Goal: Information Seeking & Learning: Learn about a topic

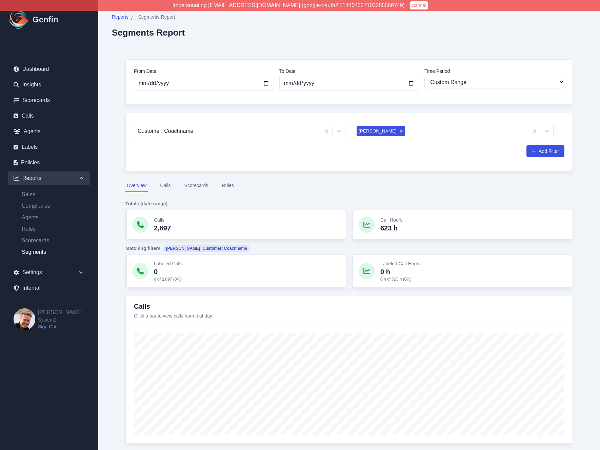
select select "custom"
click at [399, 131] on icon "Remove Yaritza Santiago" at bounding box center [401, 131] width 5 height 5
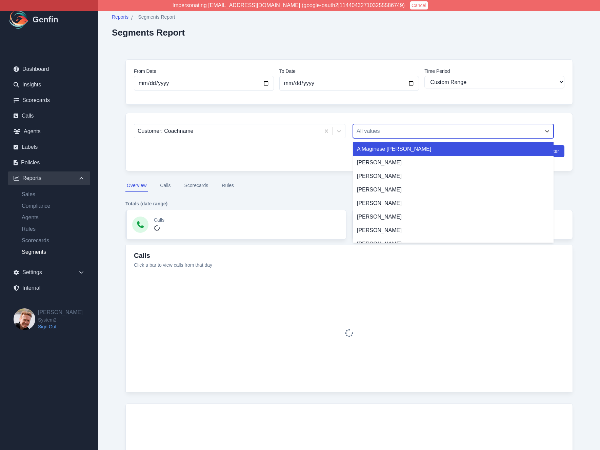
click at [407, 132] on div at bounding box center [446, 130] width 181 height 9
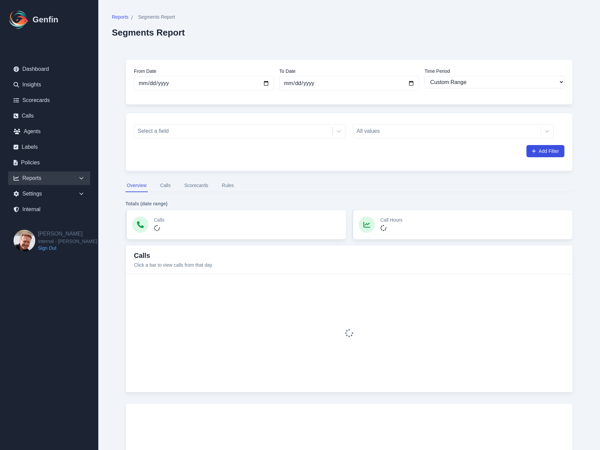
select select "custom"
click at [330, 128] on div "Select a field" at bounding box center [233, 131] width 198 height 12
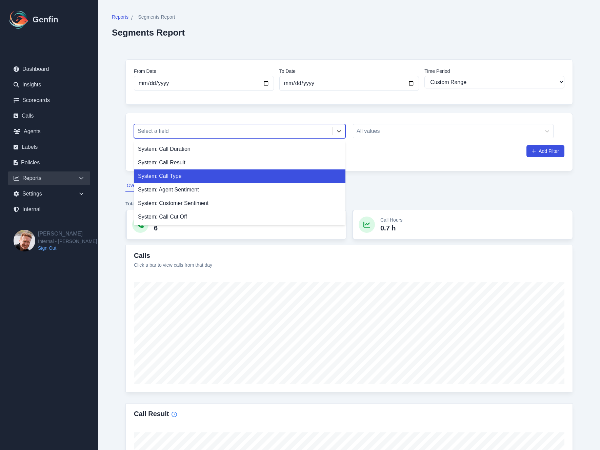
click at [386, 179] on nav "Overview Calls Scorecards Rules" at bounding box center [348, 185] width 447 height 13
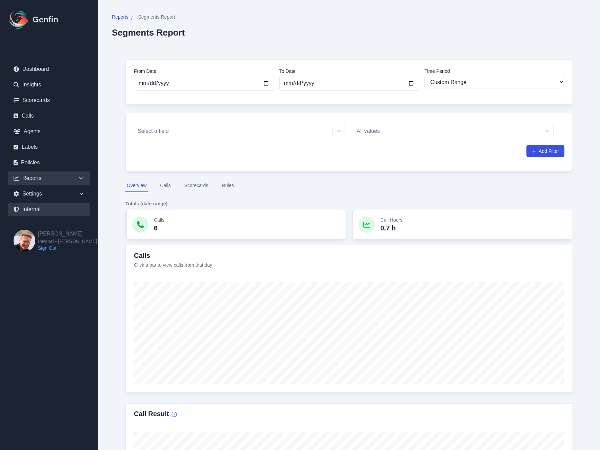
click at [37, 206] on link "Internal" at bounding box center [49, 210] width 82 height 14
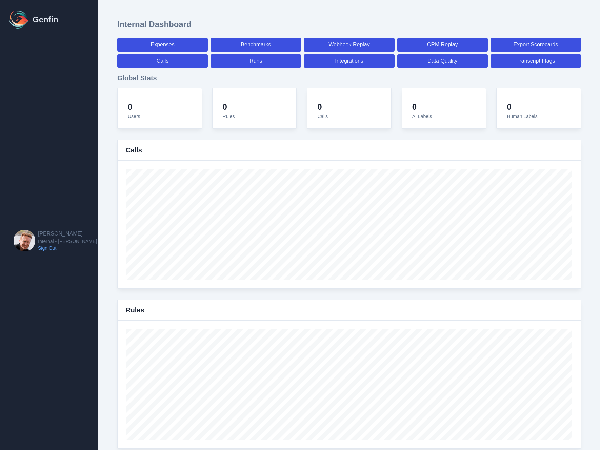
select select "paid"
select select "7"
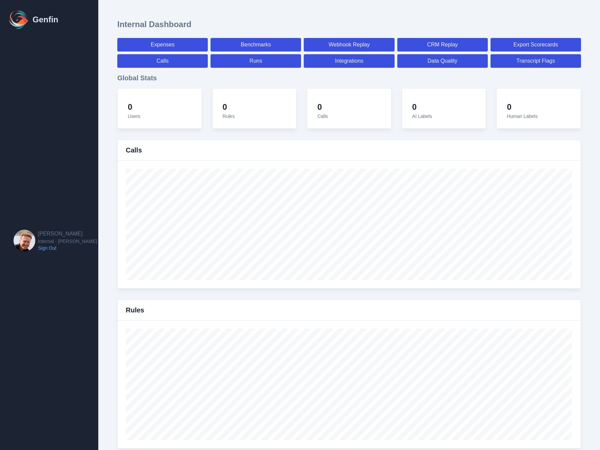
select select "paid"
select select "7"
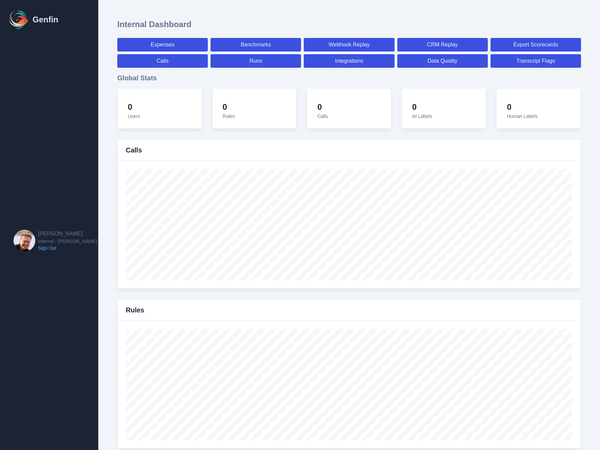
select select "7"
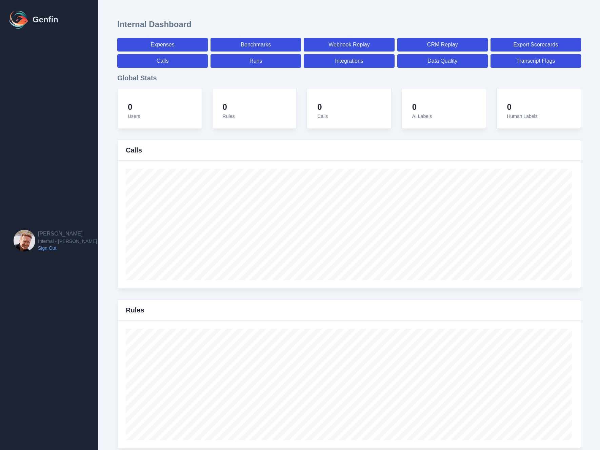
select select "7"
select select "paid"
select select "7"
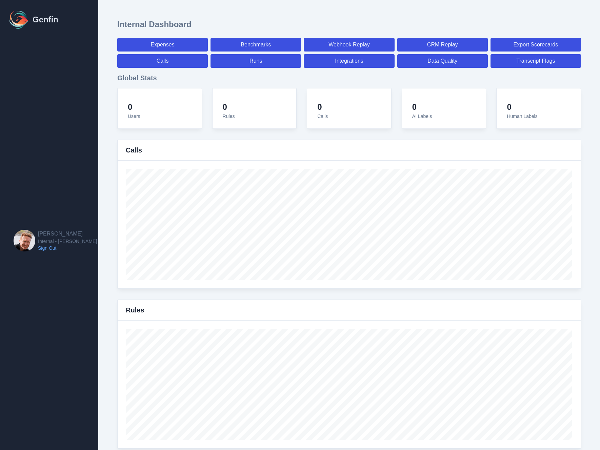
select select "7"
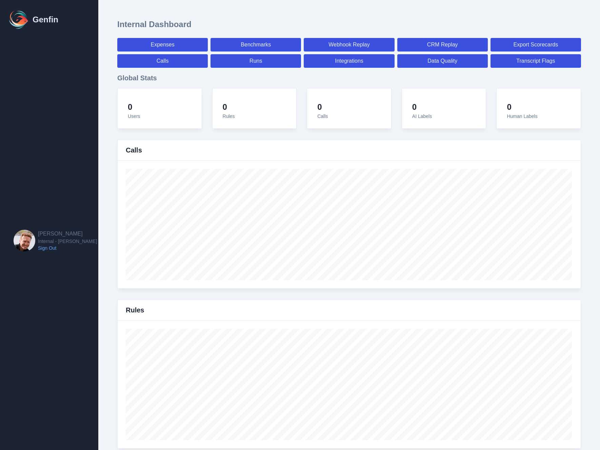
select select "7"
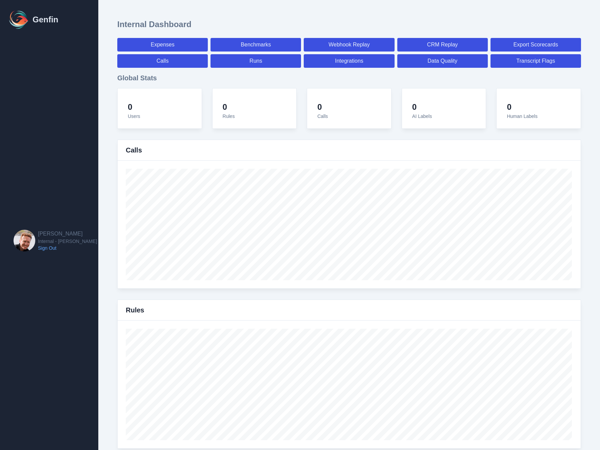
select select "7"
select select "paid"
select select "7"
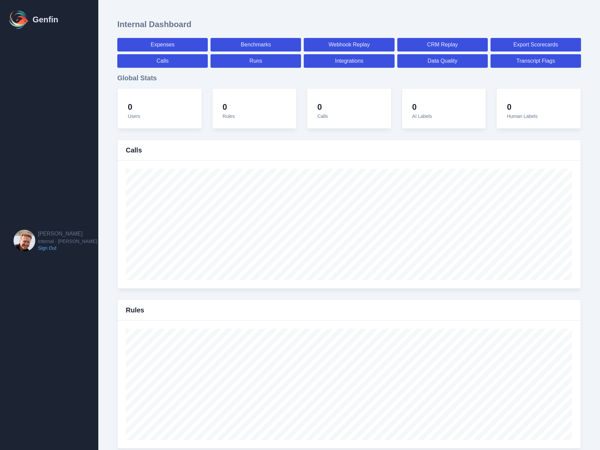
select select "7"
select select "paid"
select select "7"
select select "paid"
select select "7"
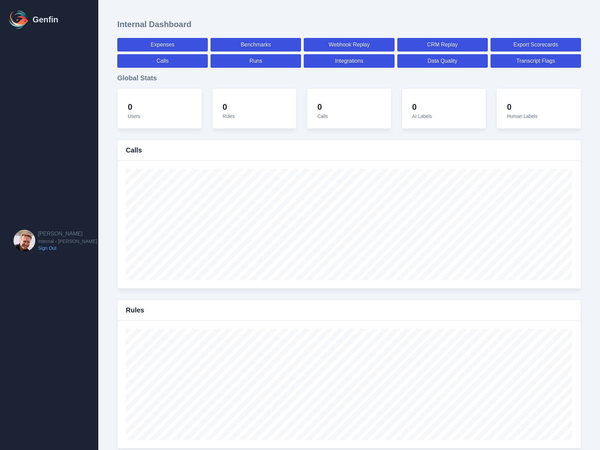
select select "paid"
select select "7"
select select "paid"
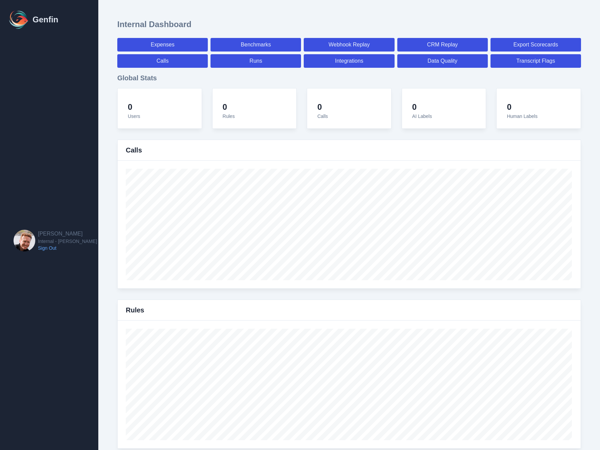
select select "7"
select select "paid"
select select "7"
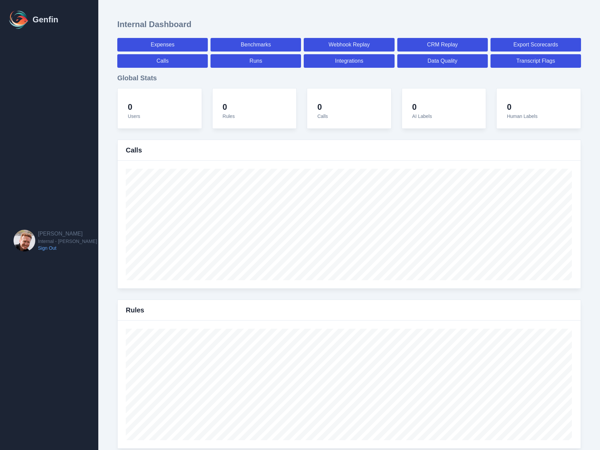
select select "7"
select select "paid"
select select "7"
select select "paid"
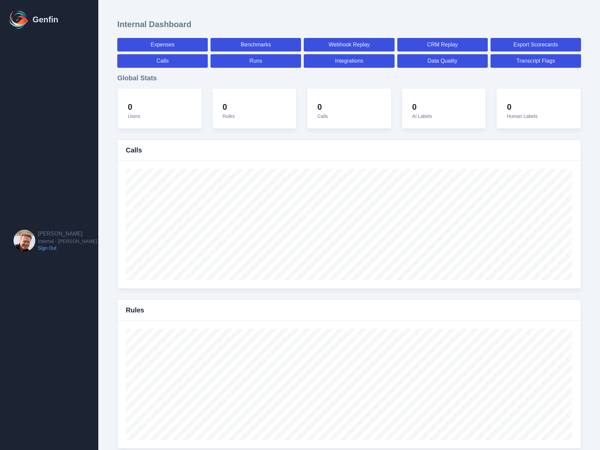
select select "7"
select select "paid"
select select "7"
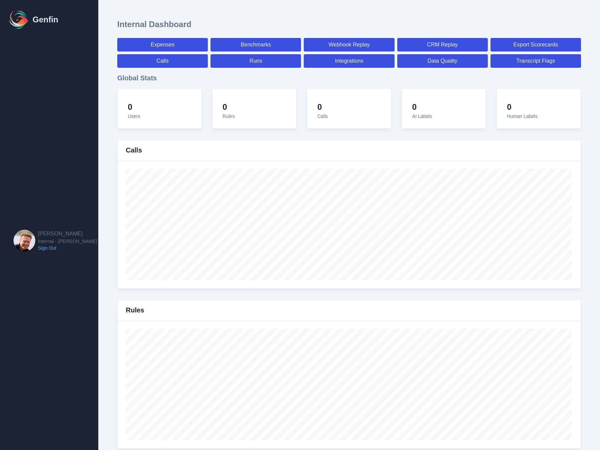
select select "7"
select select "paid"
select select "7"
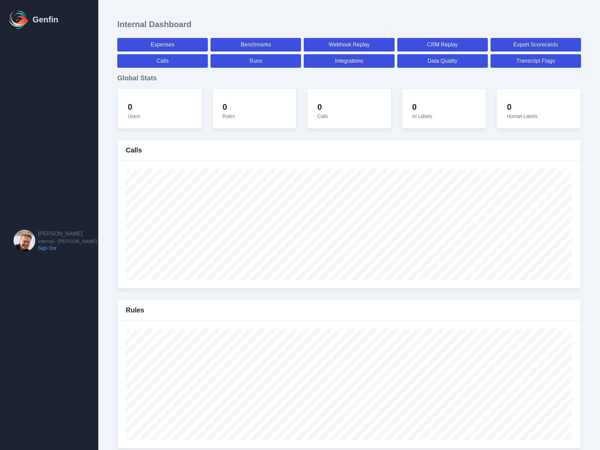
select select "7"
select select "paid"
select select "7"
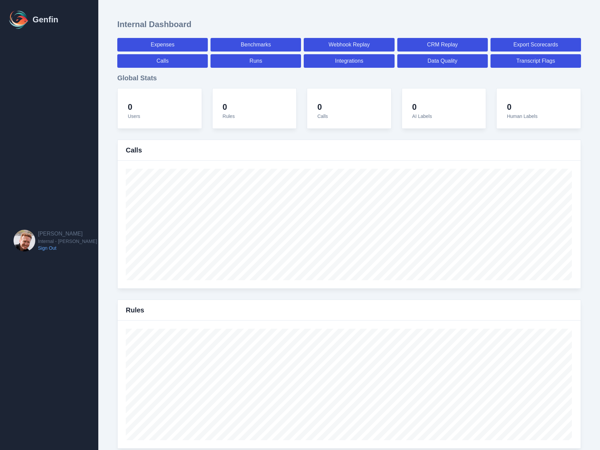
select select "7"
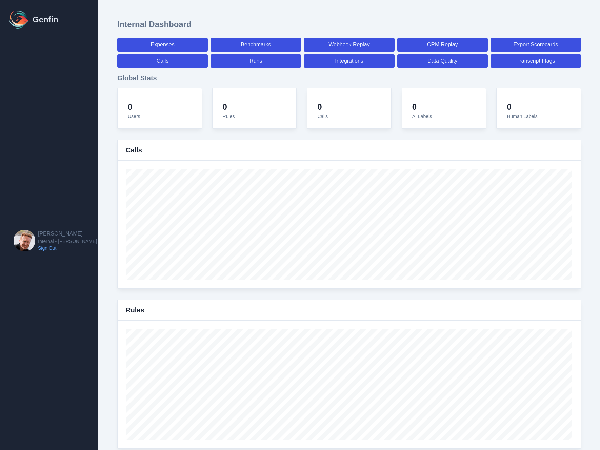
select select "paid"
select select "7"
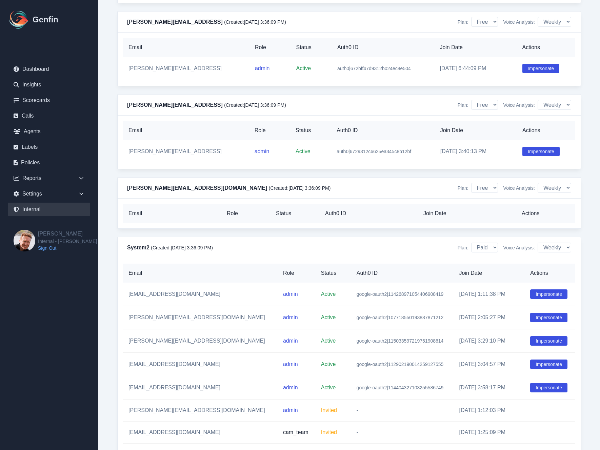
scroll to position [6388, 0]
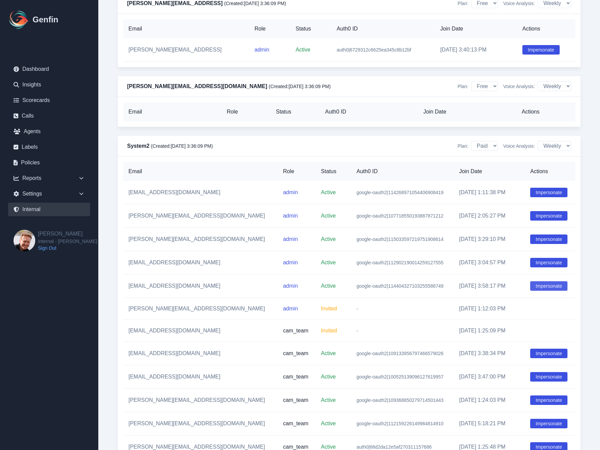
click at [540, 291] on button "Impersonate" at bounding box center [548, 285] width 37 height 9
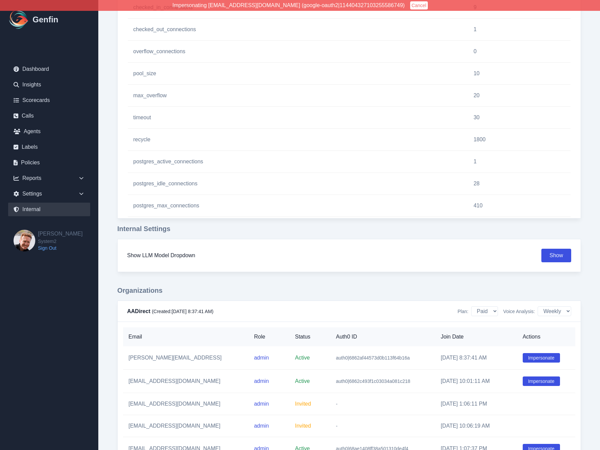
scroll to position [0, 0]
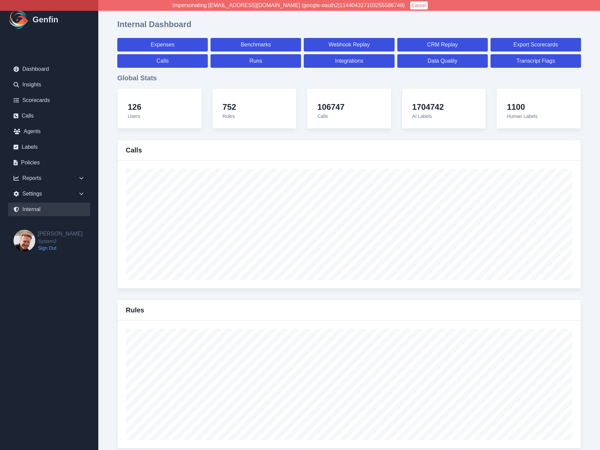
select select "custom"
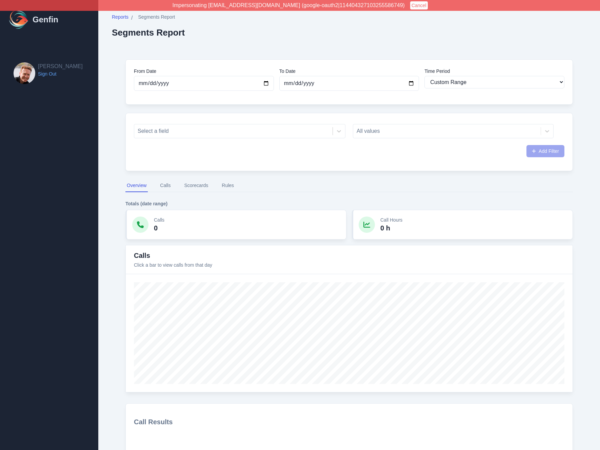
select select "custom"
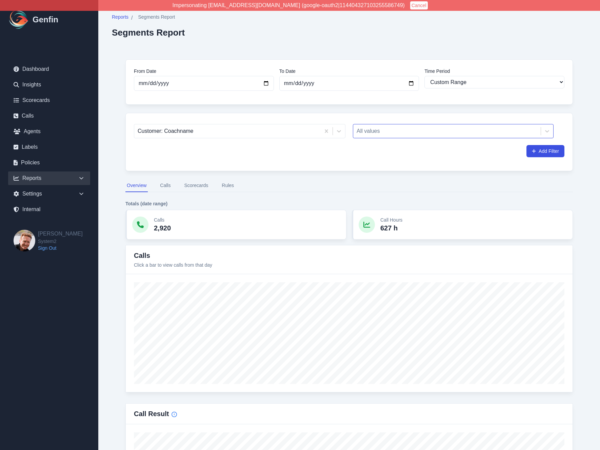
click at [383, 133] on div at bounding box center [446, 130] width 181 height 9
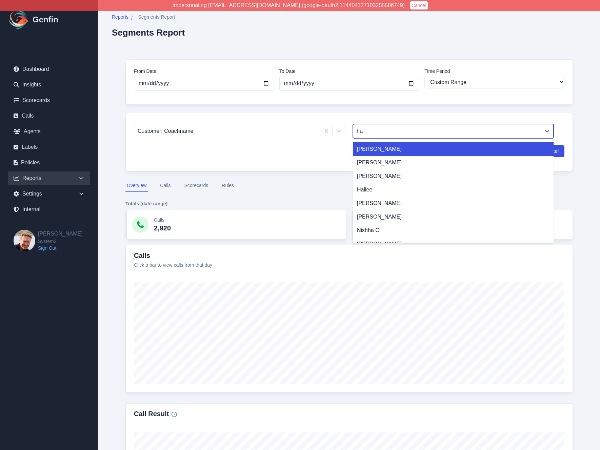
type input "h"
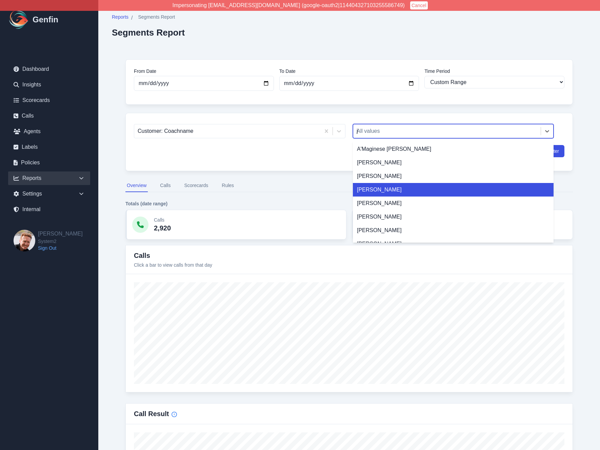
type input "[PERSON_NAME]"
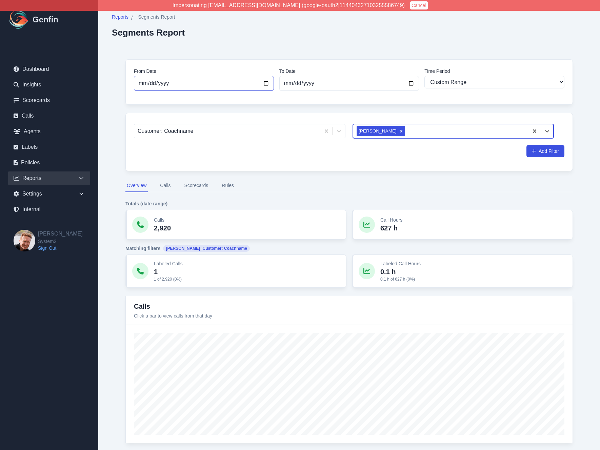
click at [161, 84] on input "[DATE]" at bounding box center [204, 83] width 140 height 15
type input "[DATE]"
click at [406, 132] on input "text" at bounding box center [406, 131] width 1 height 8
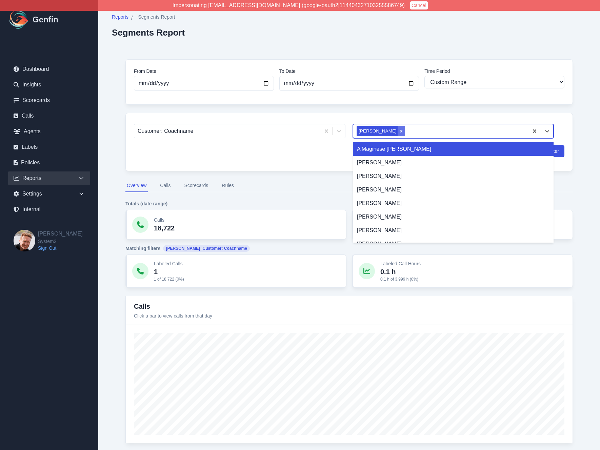
click at [399, 130] on icon "Remove Jasmine Passley" at bounding box center [401, 131] width 5 height 5
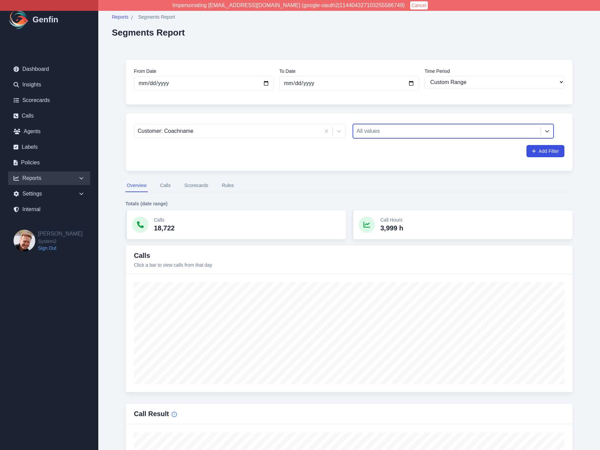
click at [398, 131] on div at bounding box center [446, 130] width 181 height 9
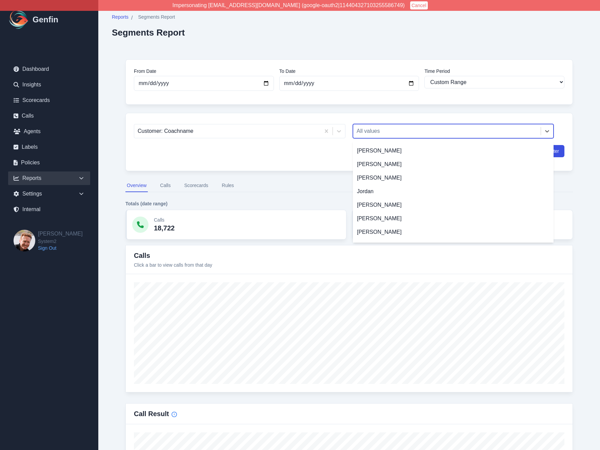
scroll to position [919, 0]
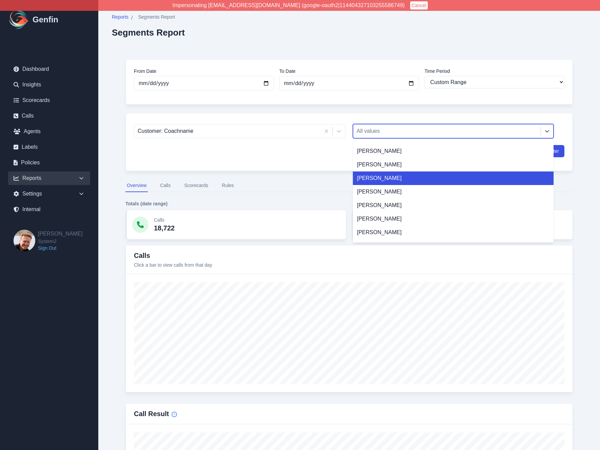
click at [374, 178] on div "[PERSON_NAME]" at bounding box center [453, 178] width 201 height 14
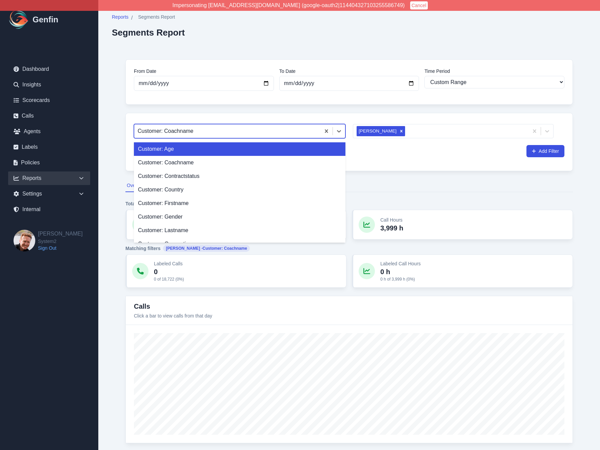
click at [269, 138] on div "Customer: Coachname" at bounding box center [239, 131] width 211 height 14
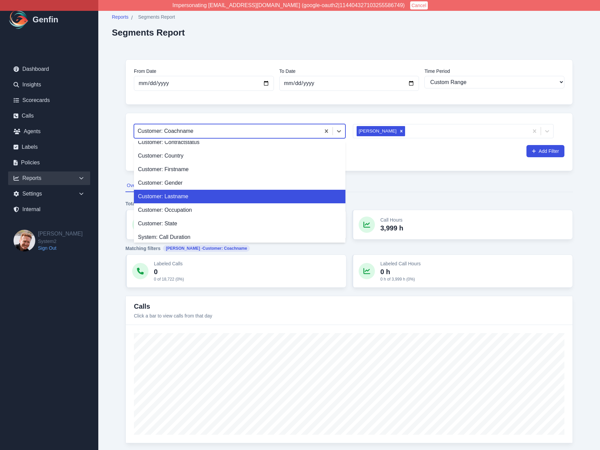
scroll to position [34, 0]
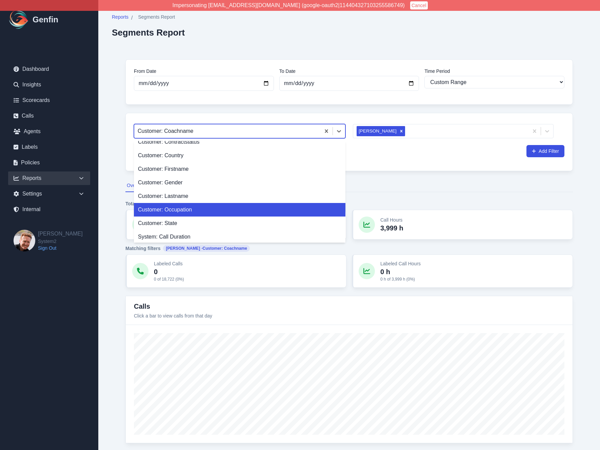
click at [174, 210] on div "Customer: Occupation" at bounding box center [239, 210] width 211 height 14
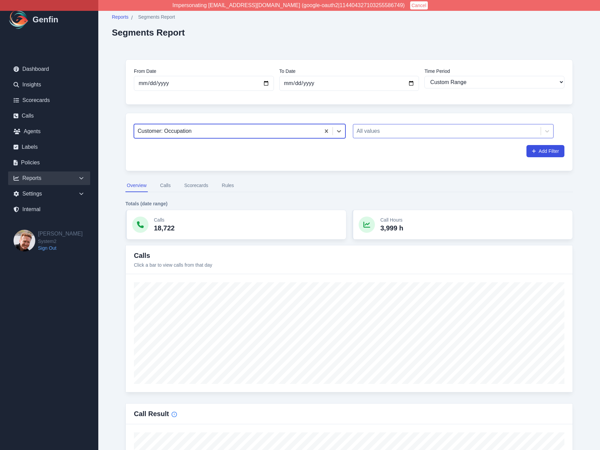
click at [407, 131] on div at bounding box center [446, 130] width 181 height 9
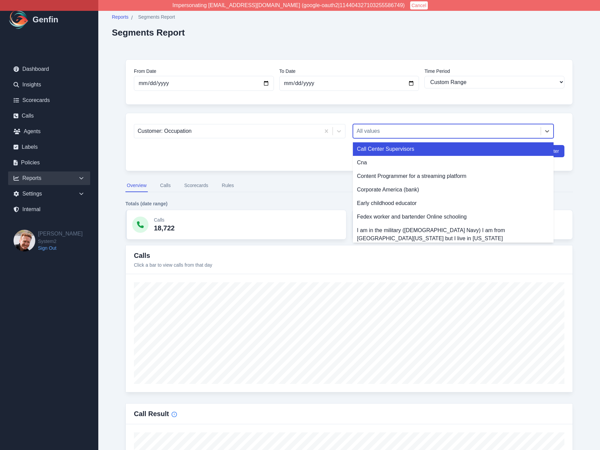
click at [397, 149] on div "Call Center Supervisors" at bounding box center [453, 149] width 201 height 14
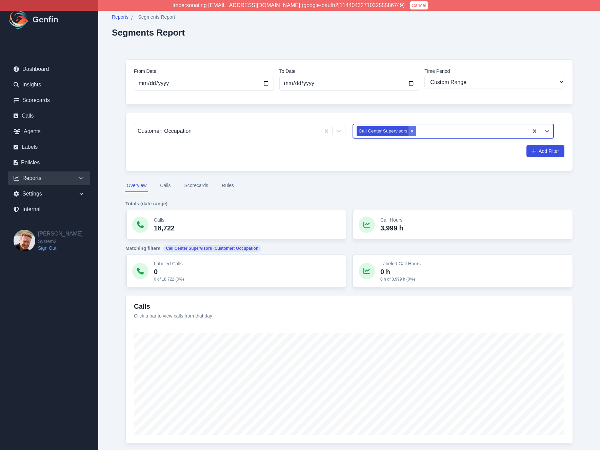
click at [414, 131] on icon "Remove Call Center Supervisors" at bounding box center [412, 131] width 5 height 5
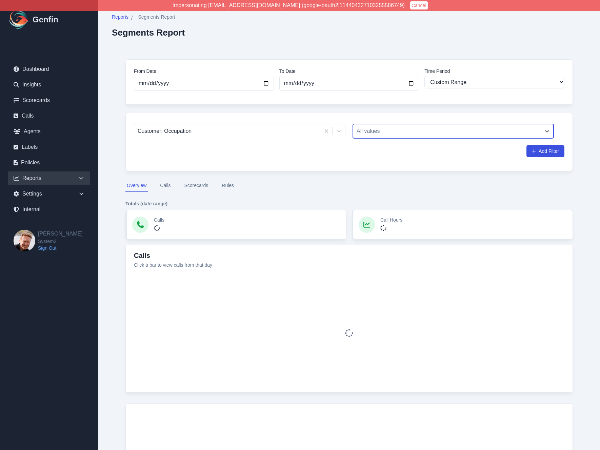
click at [422, 130] on div at bounding box center [446, 130] width 181 height 9
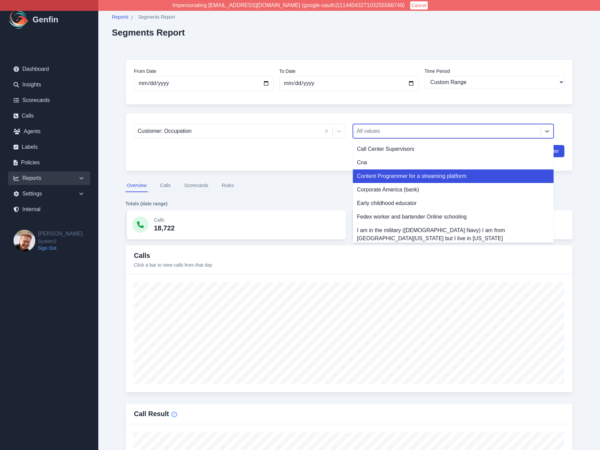
click at [399, 176] on div "Content Programmer for a streaming platform" at bounding box center [453, 176] width 201 height 14
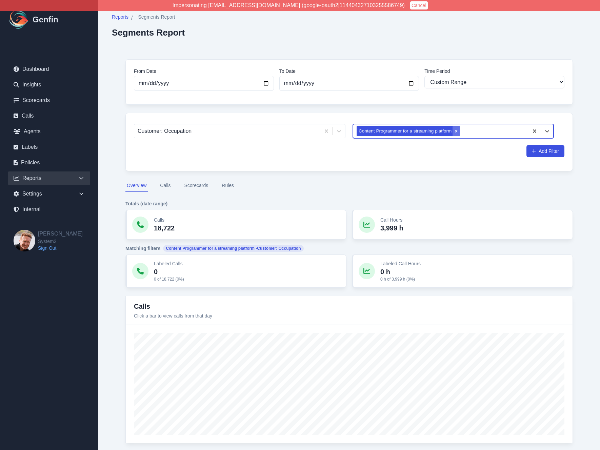
click at [457, 131] on icon "Remove Content Programmer for a streaming platform" at bounding box center [456, 131] width 5 height 5
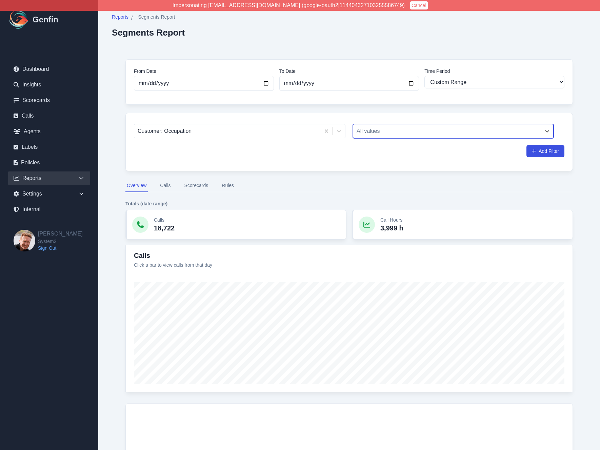
click at [457, 131] on div at bounding box center [446, 130] width 181 height 9
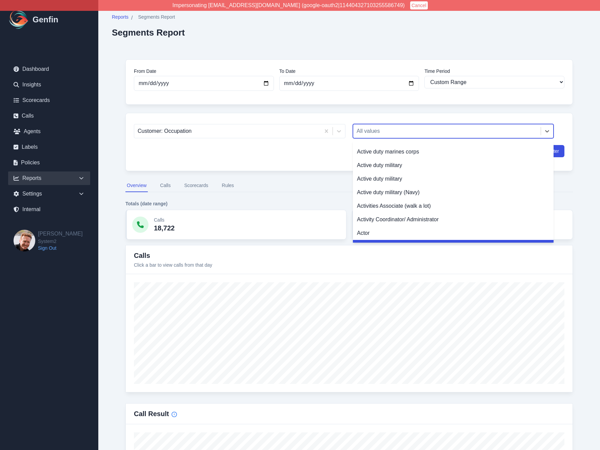
scroll to position [1136, 0]
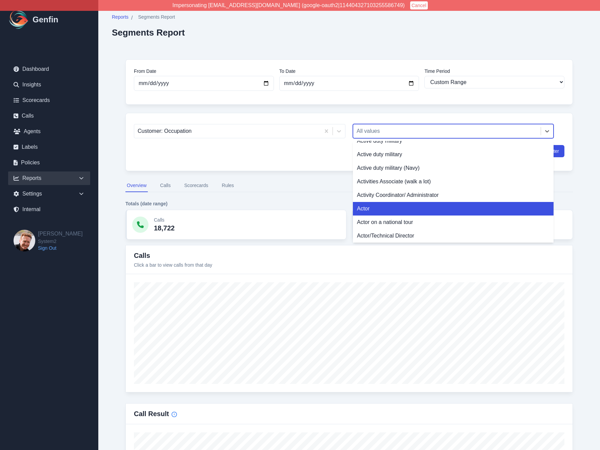
click at [418, 202] on div "Actor" at bounding box center [453, 209] width 201 height 14
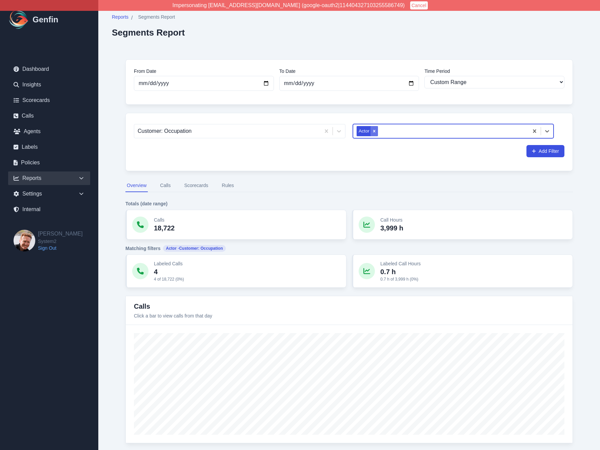
click at [373, 130] on icon "Remove Actor" at bounding box center [374, 131] width 2 height 2
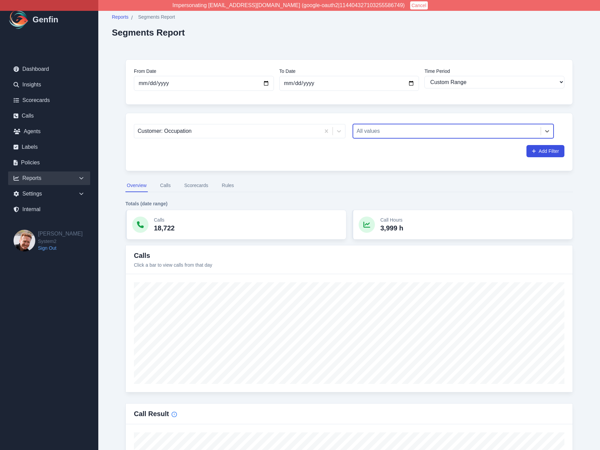
click at [387, 131] on div at bounding box center [446, 130] width 181 height 9
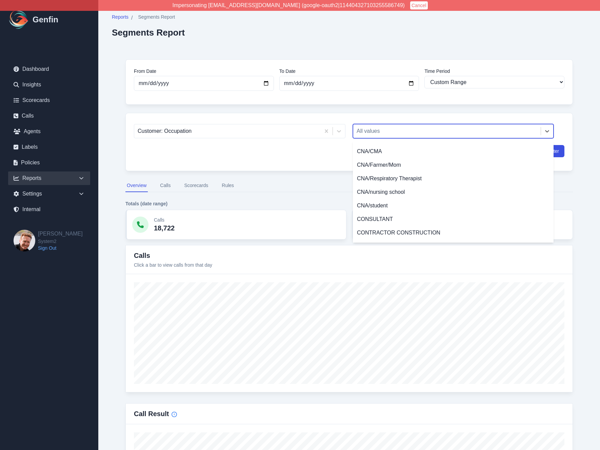
scroll to position [6045, 0]
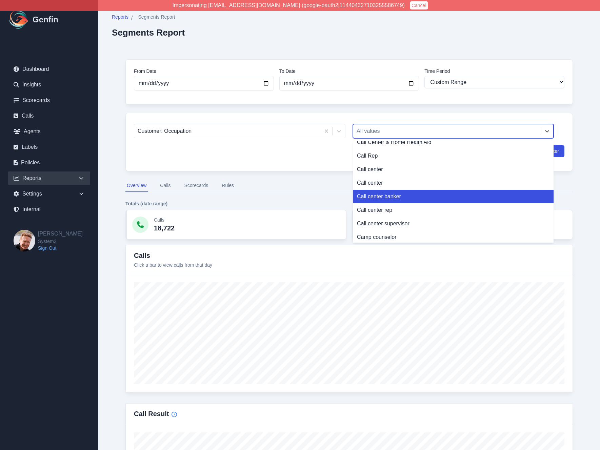
click at [393, 190] on div "Call center banker" at bounding box center [453, 197] width 201 height 14
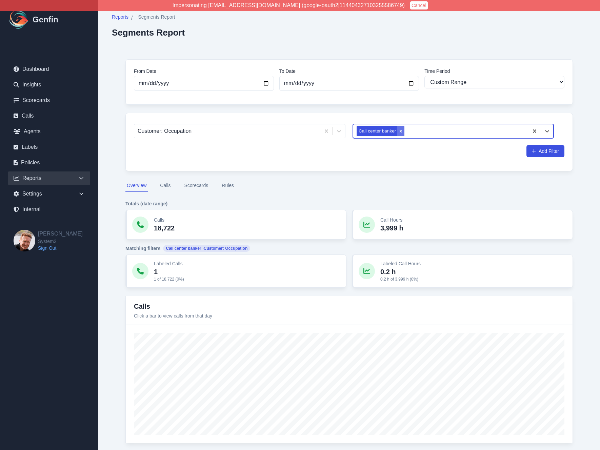
click at [400, 132] on icon "Remove Call center banker" at bounding box center [400, 131] width 5 height 5
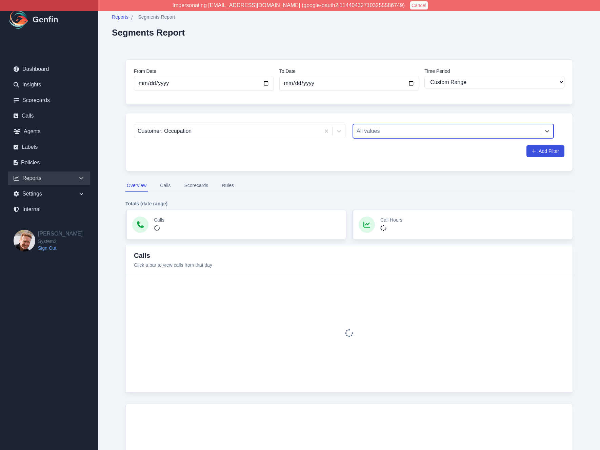
click at [408, 129] on div at bounding box center [446, 130] width 181 height 9
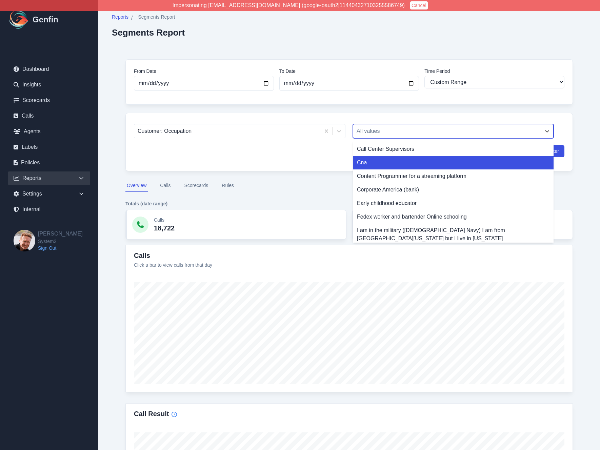
click at [396, 167] on div "Cna" at bounding box center [453, 163] width 201 height 14
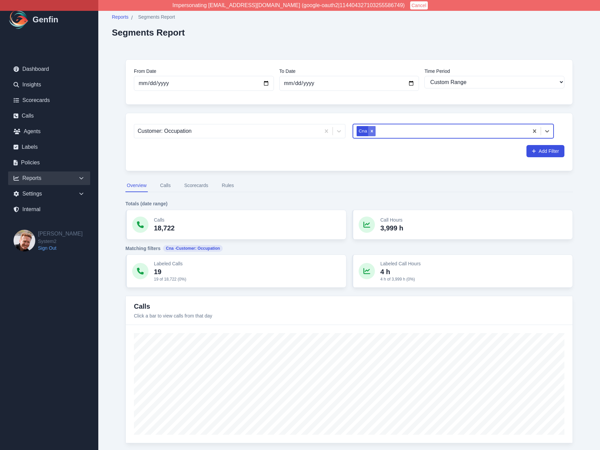
click at [373, 131] on icon "Remove Cna" at bounding box center [371, 131] width 5 height 5
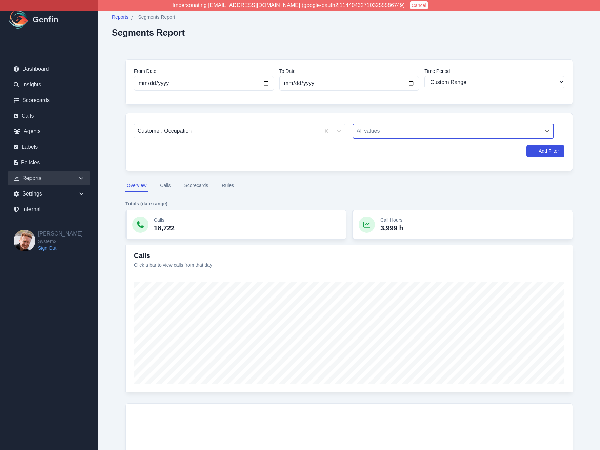
click at [380, 130] on div at bounding box center [446, 130] width 181 height 9
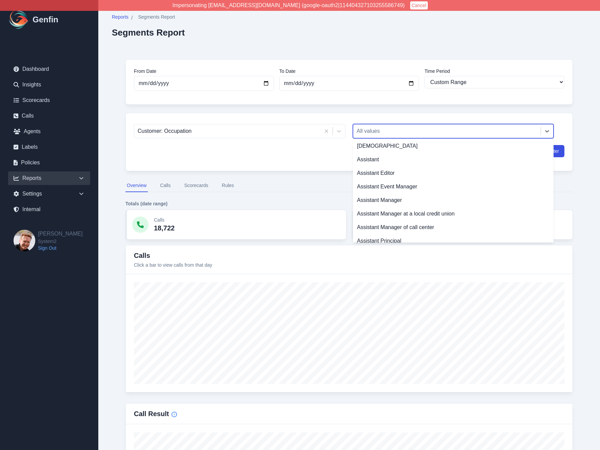
scroll to position [3083, 0]
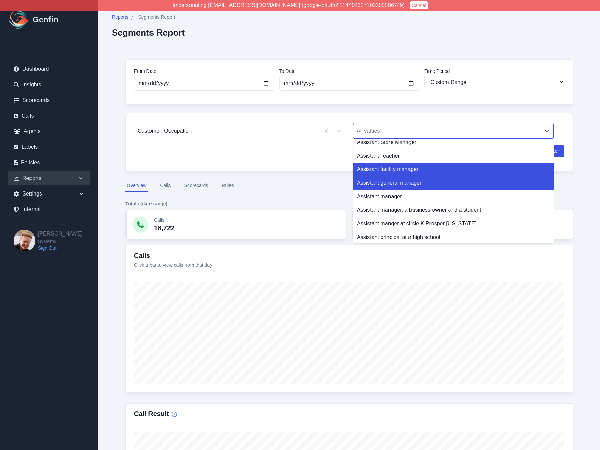
click at [404, 168] on div "Assistant facility manager" at bounding box center [453, 170] width 201 height 14
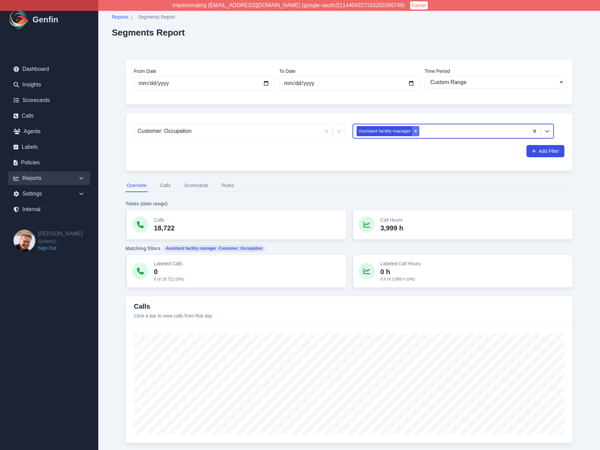
click at [416, 133] on icon "Remove Assistant facility manager" at bounding box center [415, 131] width 5 height 5
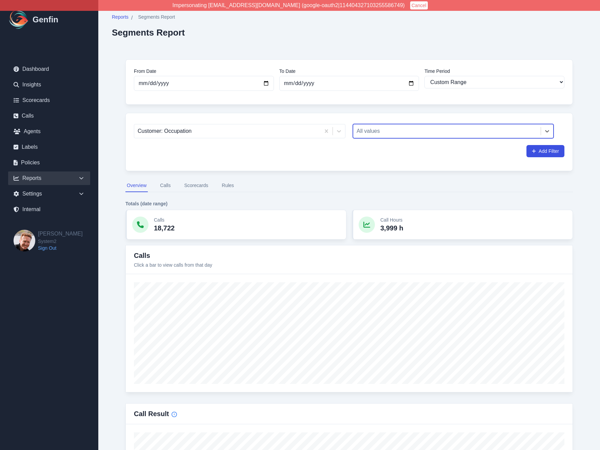
click at [416, 132] on div at bounding box center [446, 130] width 181 height 9
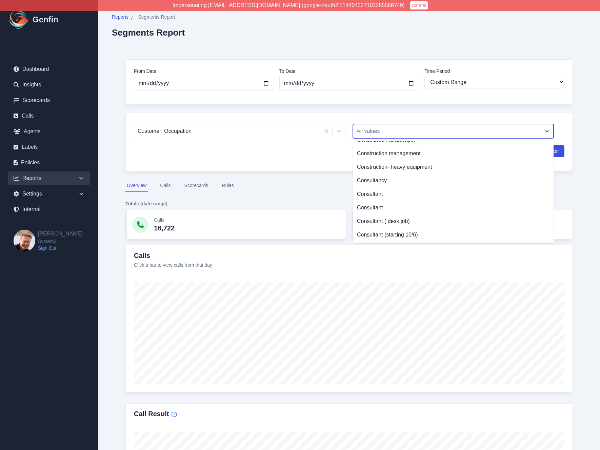
scroll to position [9257, 0]
click at [417, 254] on div "Content creater" at bounding box center [453, 261] width 201 height 14
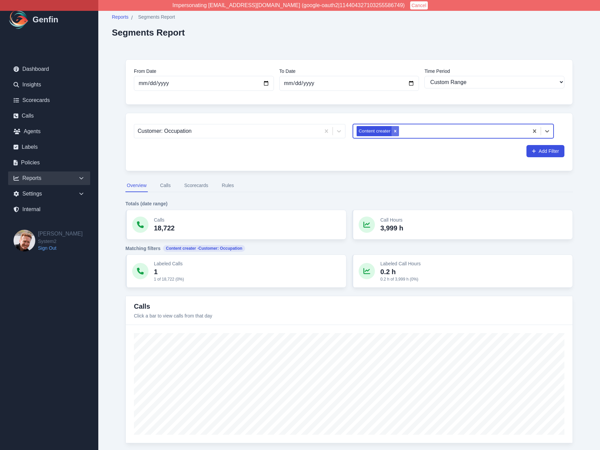
click at [395, 132] on icon "Remove Content creater" at bounding box center [395, 131] width 5 height 5
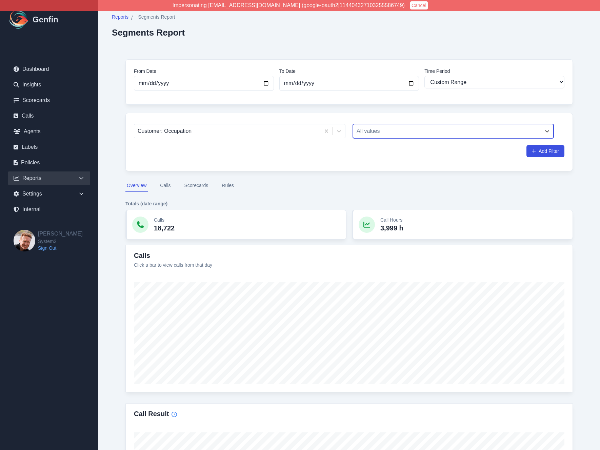
click at [395, 132] on div at bounding box center [446, 130] width 181 height 9
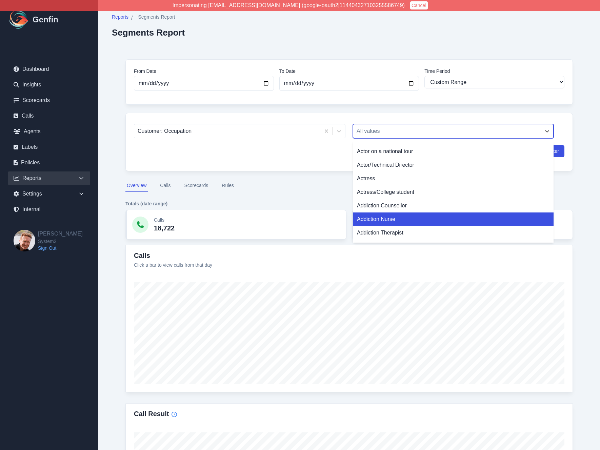
scroll to position [1197, 0]
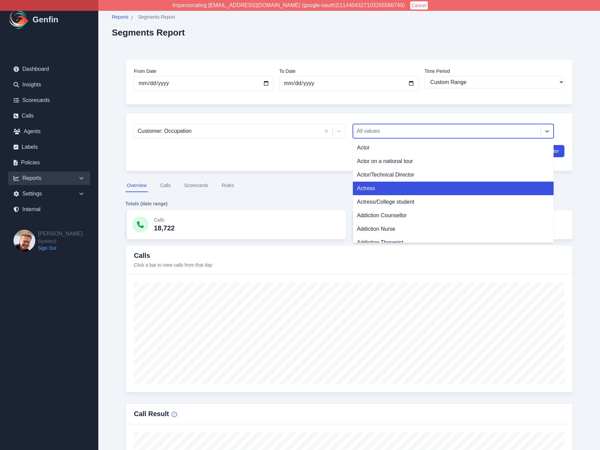
click at [386, 182] on div "Actress" at bounding box center [453, 189] width 201 height 14
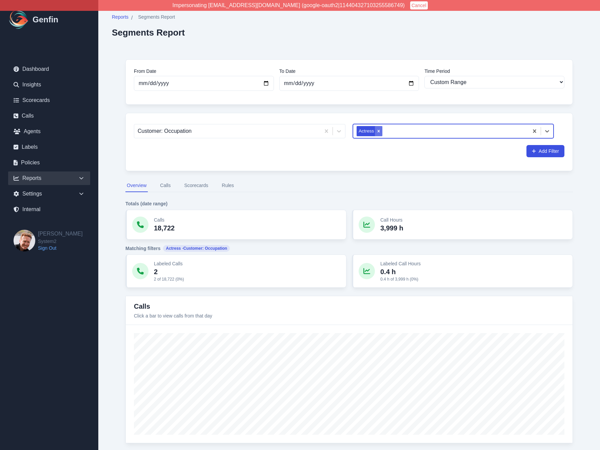
click at [379, 127] on div "Remove Actress" at bounding box center [378, 131] width 7 height 10
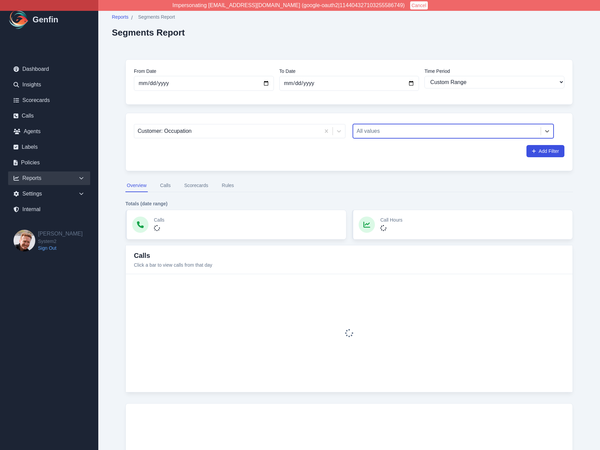
click at [380, 130] on div at bounding box center [446, 130] width 181 height 9
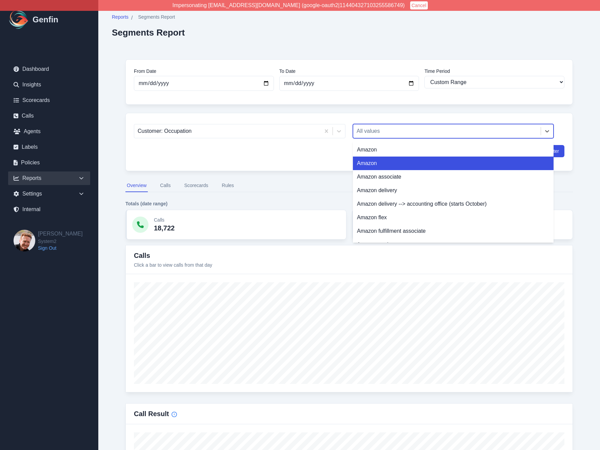
scroll to position [2312, 0]
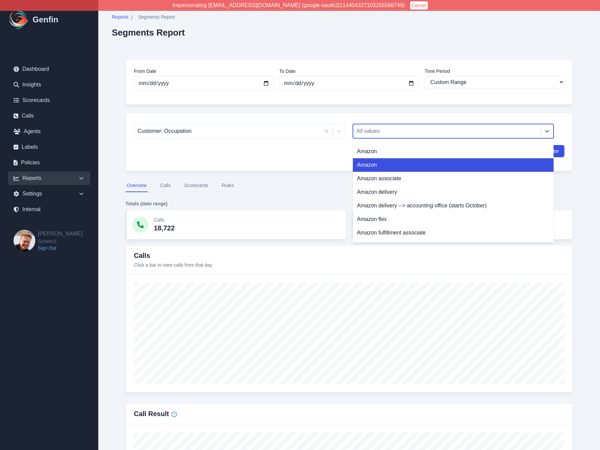
click at [370, 158] on div "Amazon" at bounding box center [453, 165] width 201 height 14
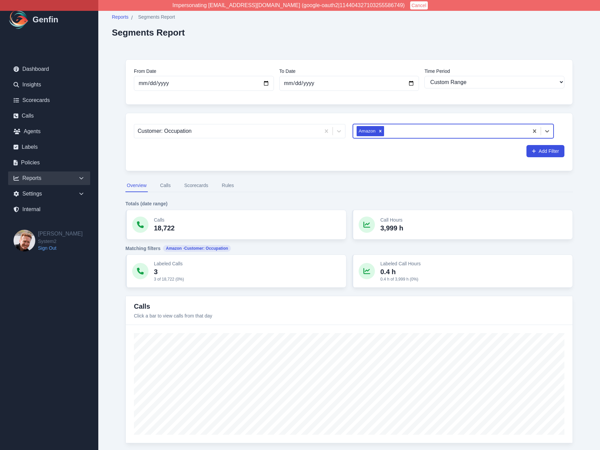
click at [399, 132] on div at bounding box center [455, 130] width 140 height 9
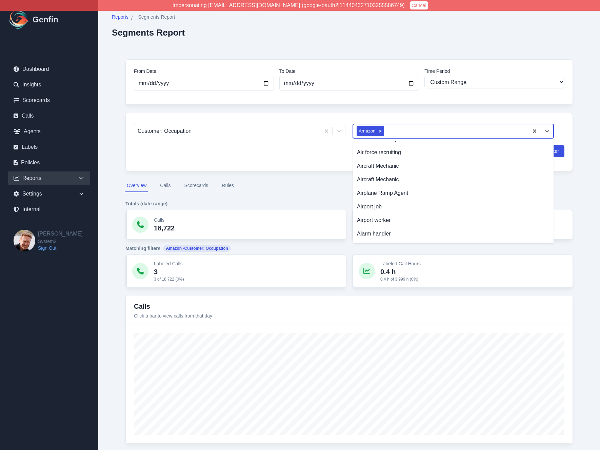
scroll to position [2285, 0]
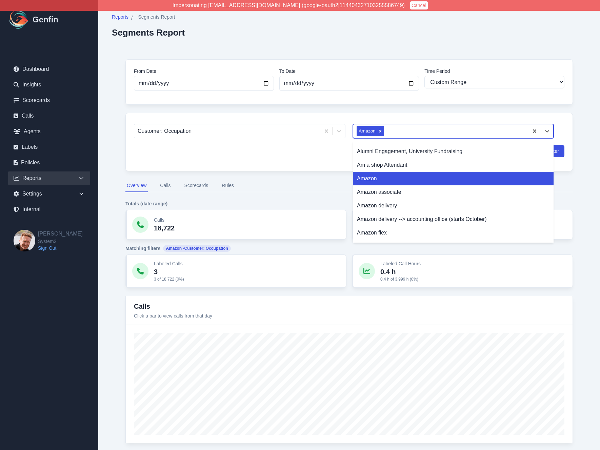
click at [375, 172] on div "Amazon" at bounding box center [453, 179] width 201 height 14
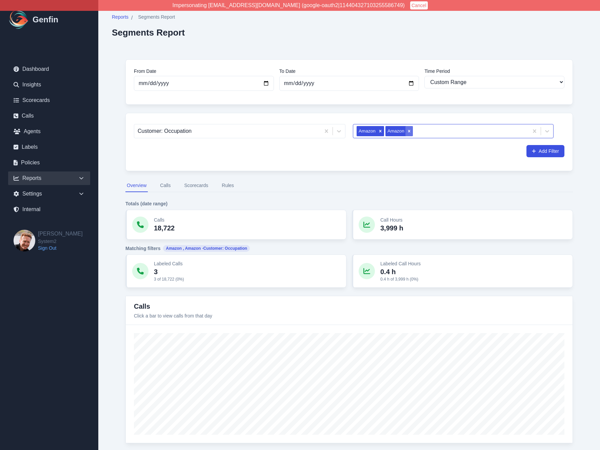
click at [409, 131] on icon "Remove Amazon" at bounding box center [409, 131] width 2 height 2
click at [380, 132] on icon "Remove Amazon" at bounding box center [380, 131] width 2 height 2
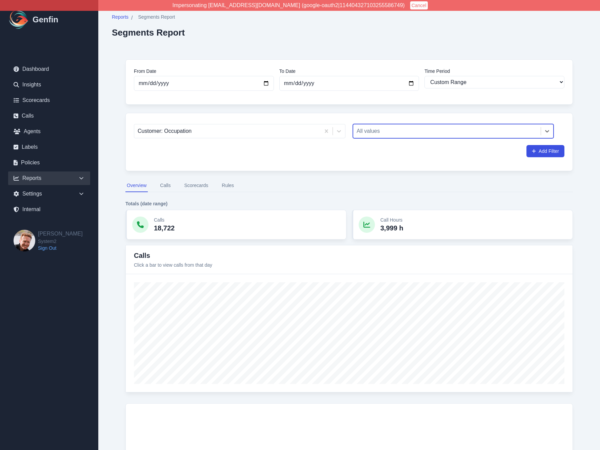
click at [392, 132] on div at bounding box center [446, 130] width 181 height 9
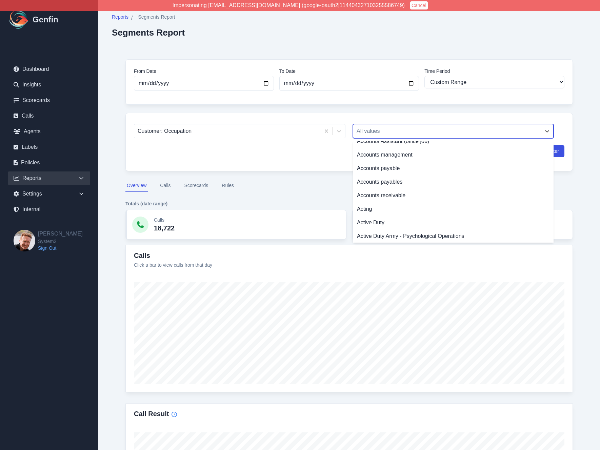
scroll to position [1445, 0]
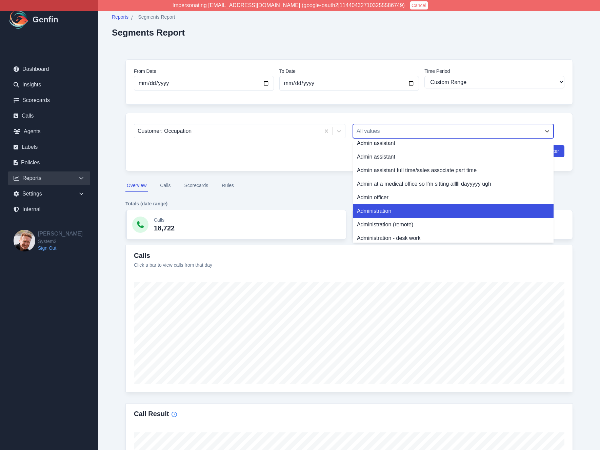
click at [393, 204] on div "Administration" at bounding box center [453, 211] width 201 height 14
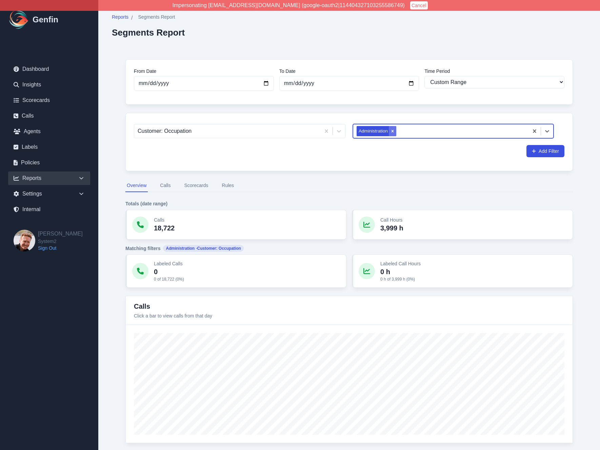
click at [390, 132] on icon "Remove Administration" at bounding box center [392, 131] width 5 height 5
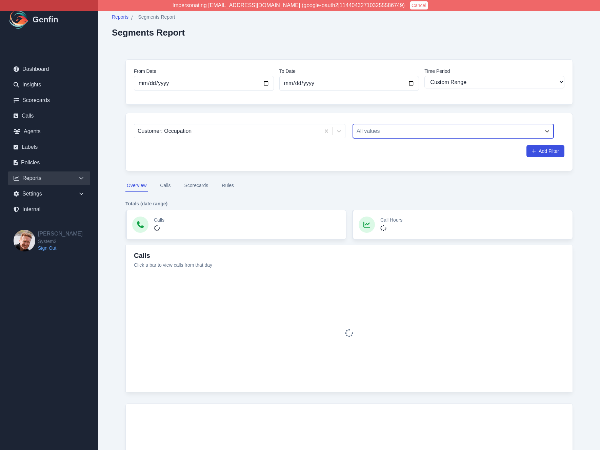
click at [403, 131] on div at bounding box center [446, 130] width 181 height 9
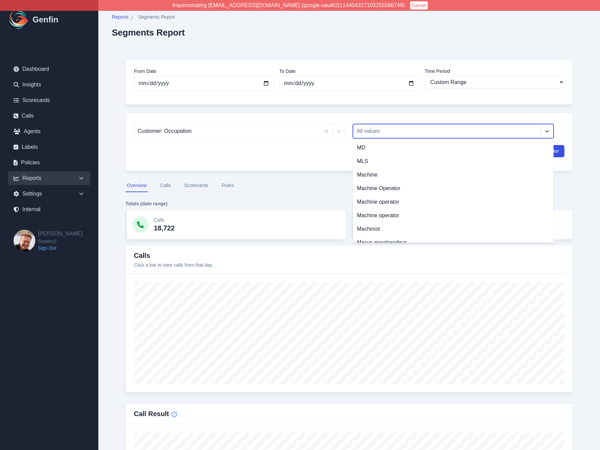
scroll to position [32271, 0]
click at [360, 450] on div "Manager" at bounding box center [453, 459] width 201 height 14
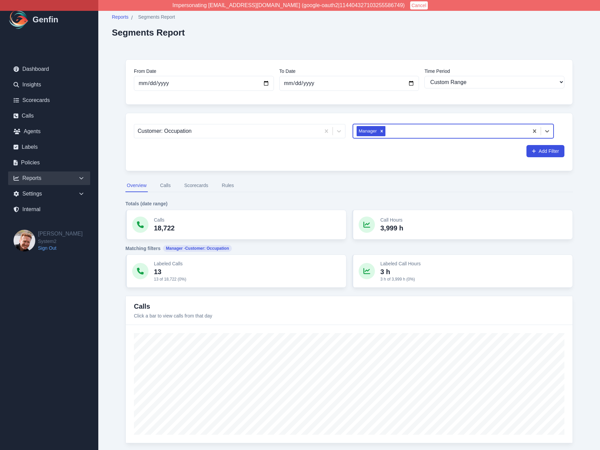
click at [404, 131] on div at bounding box center [456, 130] width 138 height 9
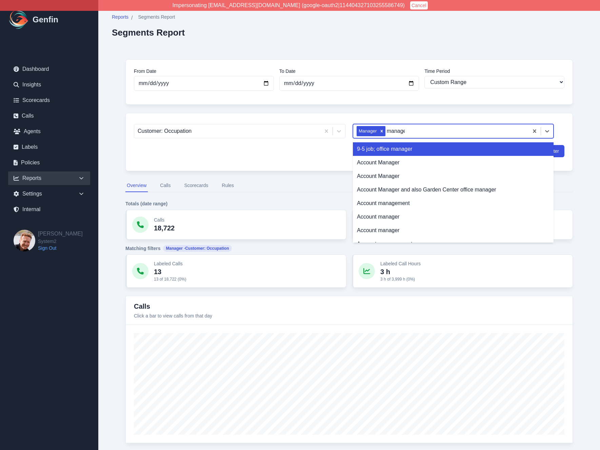
type input "manager"
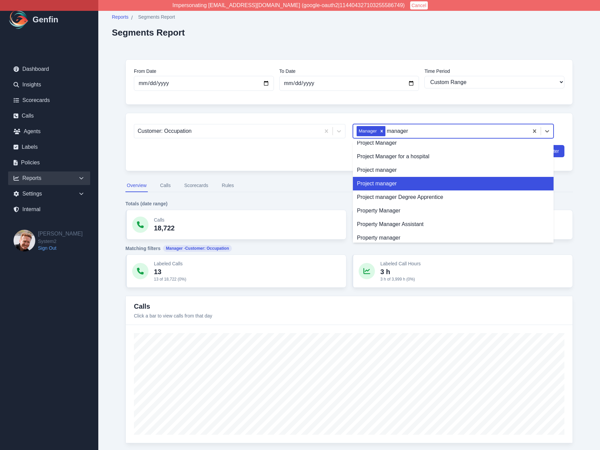
scroll to position [2749, 0]
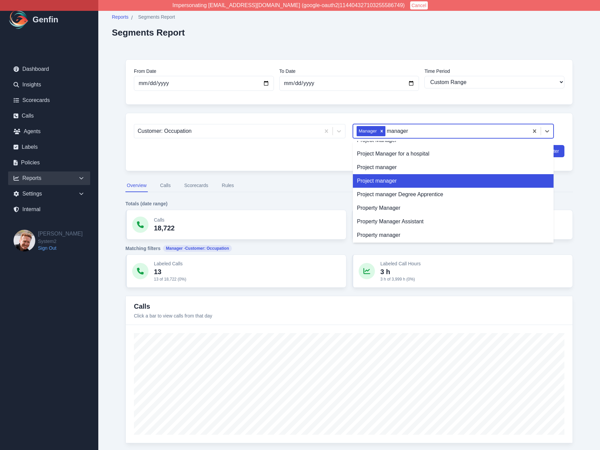
click at [406, 174] on div "Project manager" at bounding box center [453, 181] width 201 height 14
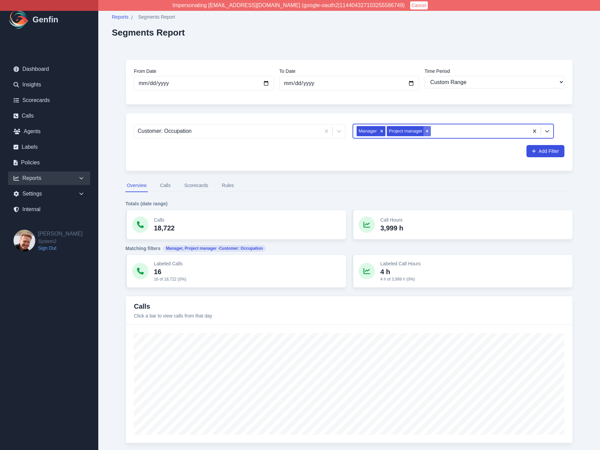
click at [426, 130] on icon "Remove Project manager" at bounding box center [426, 131] width 5 height 5
click at [380, 131] on icon "Remove Manager" at bounding box center [381, 131] width 5 height 5
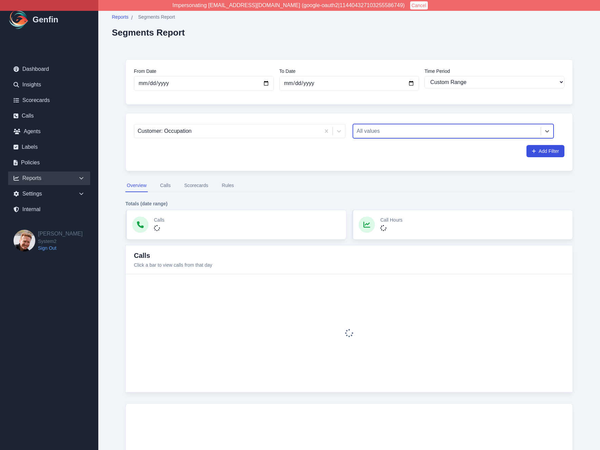
click at [389, 132] on div at bounding box center [446, 130] width 181 height 9
type input "manager"
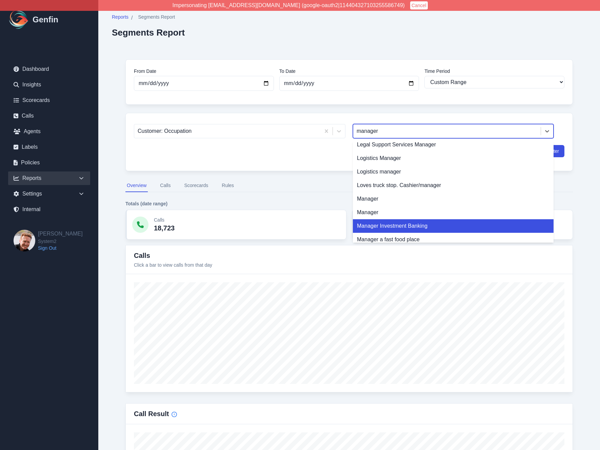
scroll to position [1771, 0]
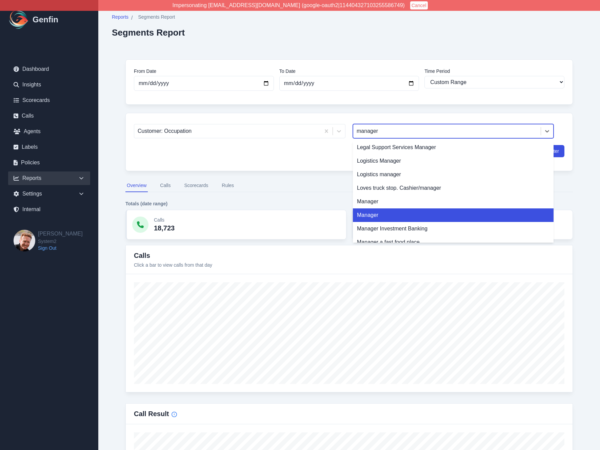
click at [378, 208] on div "Manager" at bounding box center [453, 215] width 201 height 14
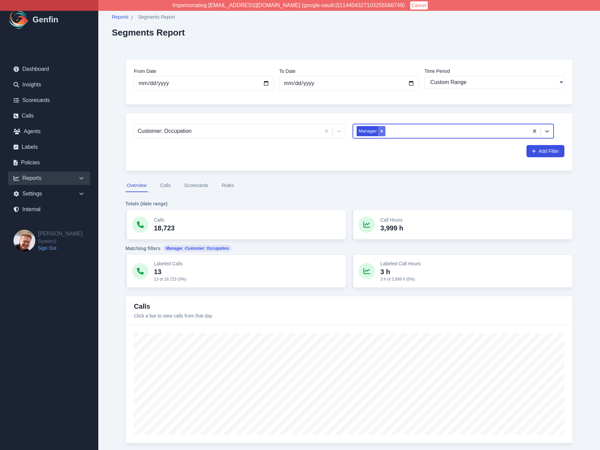
click at [383, 131] on icon "Remove Manager" at bounding box center [381, 131] width 5 height 5
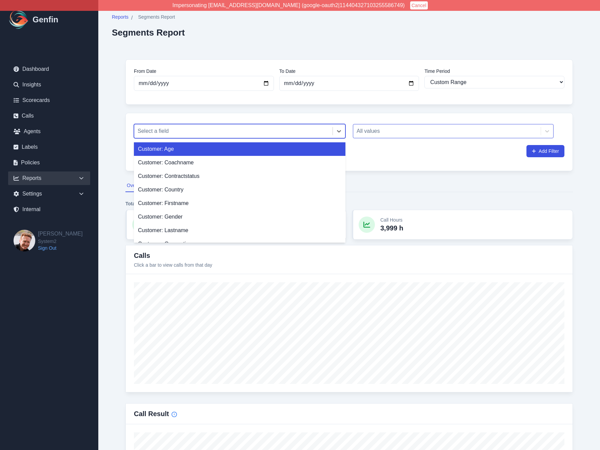
click at [301, 132] on div at bounding box center [233, 130] width 191 height 9
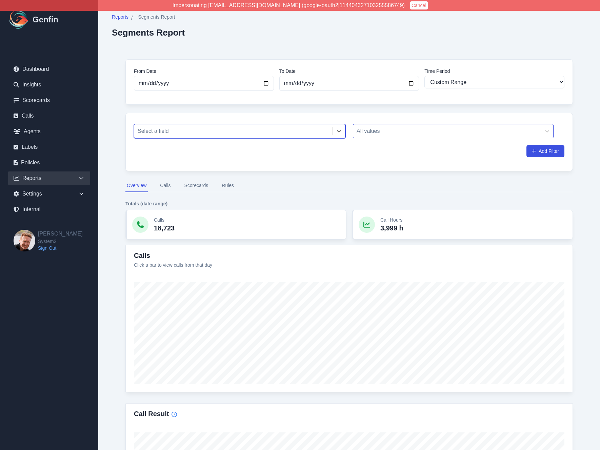
click at [273, 134] on div at bounding box center [233, 130] width 191 height 9
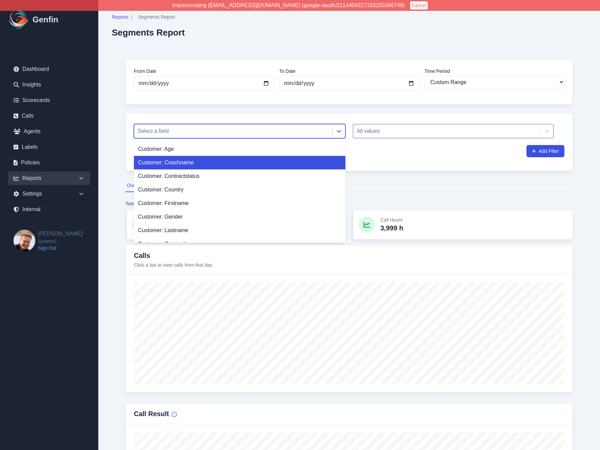
click at [173, 164] on div "Customer: Coachname" at bounding box center [239, 163] width 211 height 14
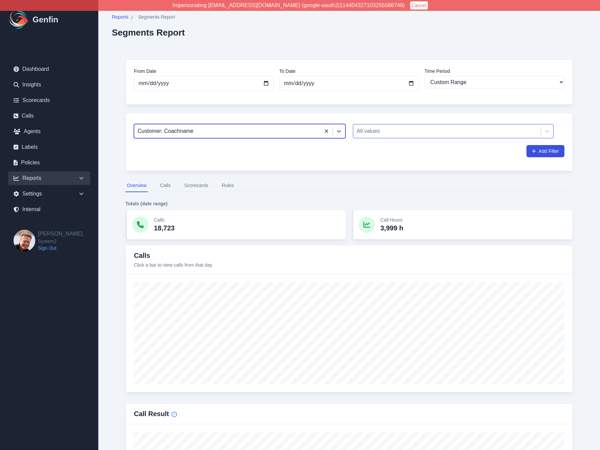
click at [373, 132] on div at bounding box center [446, 130] width 181 height 9
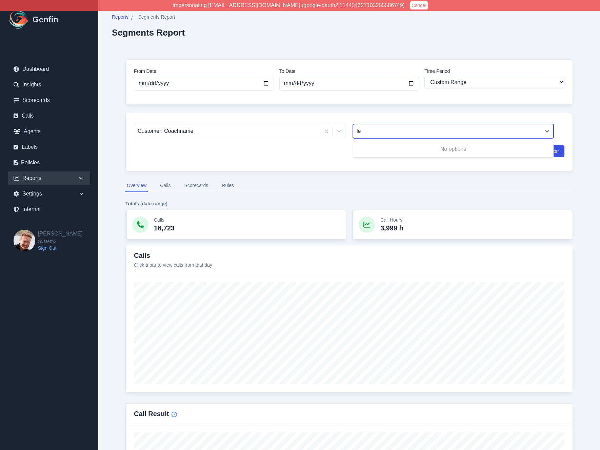
type input "lei"
